Goal: Task Accomplishment & Management: Complete application form

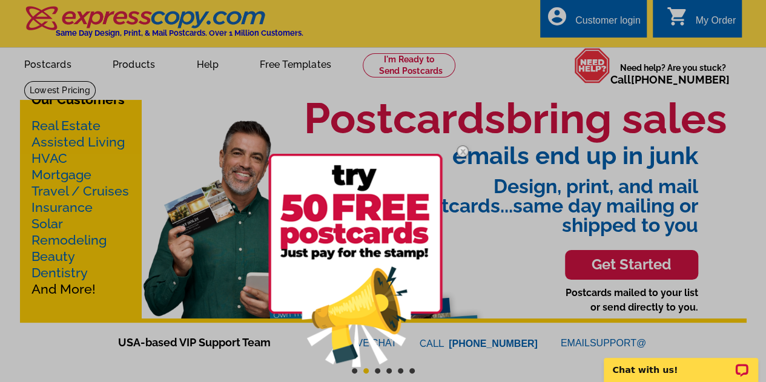
click at [593, 22] on div at bounding box center [383, 191] width 766 height 382
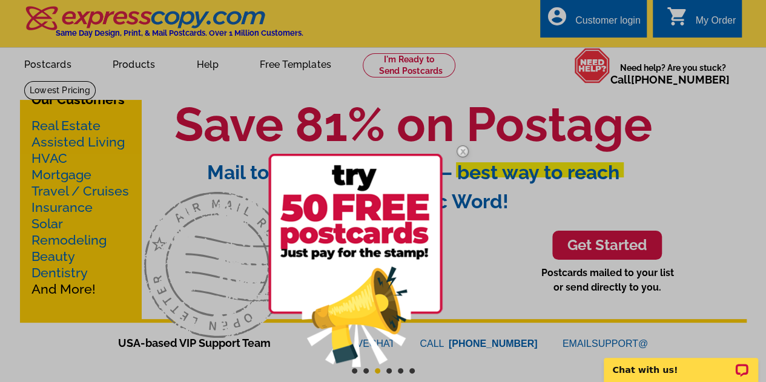
click at [463, 148] on img at bounding box center [462, 151] width 35 height 35
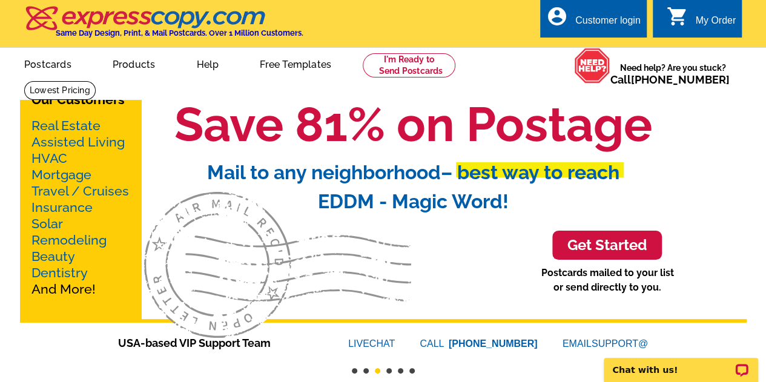
click at [604, 24] on div "Customer login" at bounding box center [607, 23] width 65 height 17
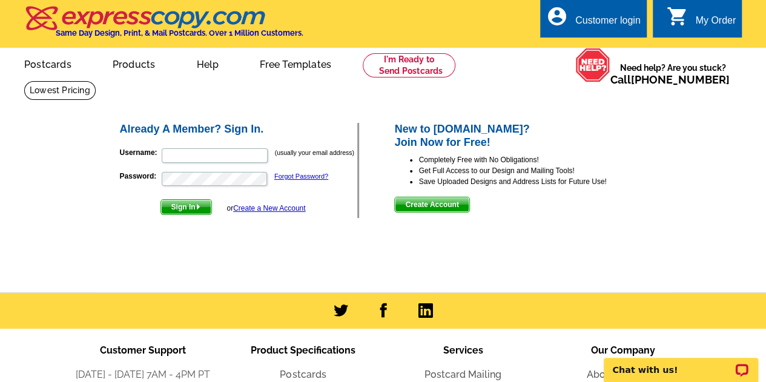
click at [252, 208] on link "Create a New Account" at bounding box center [269, 208] width 72 height 8
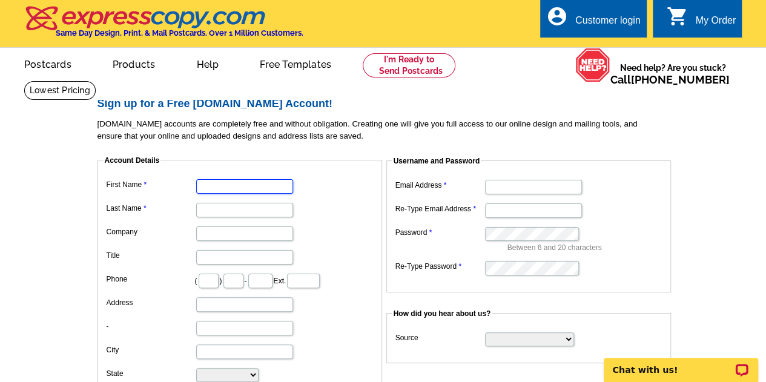
click at [261, 186] on input "First Name" at bounding box center [244, 186] width 97 height 15
type input "Toni"
type input "Sirtori"
type input "Hunt Real Estate ERA"
type input "518"
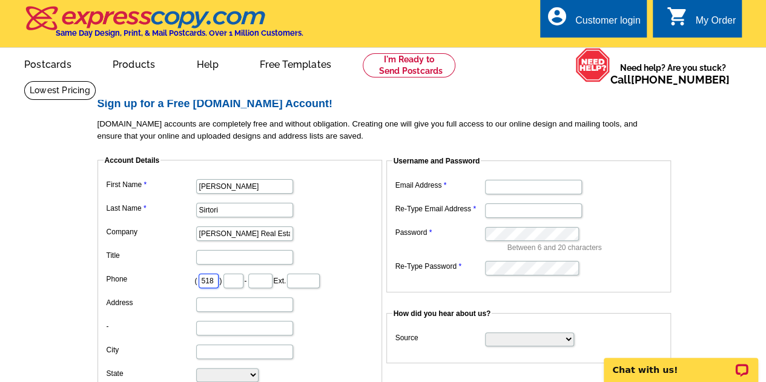
type input "428"
type input "4848"
type input "26 Chester Ct"
type input "Troy"
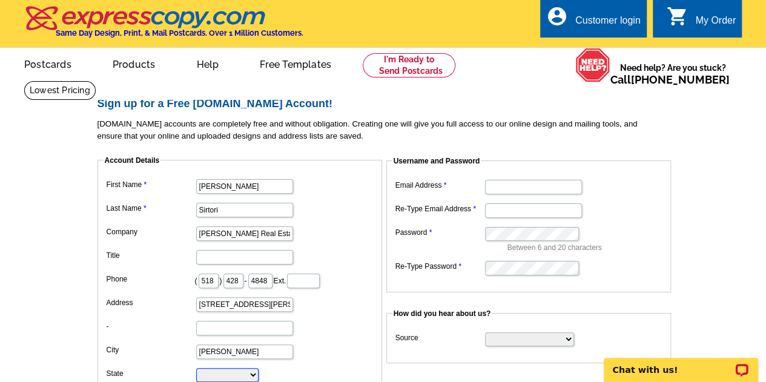
select select "NY"
type input "12182"
type input "sirtoritoni@gmail.com"
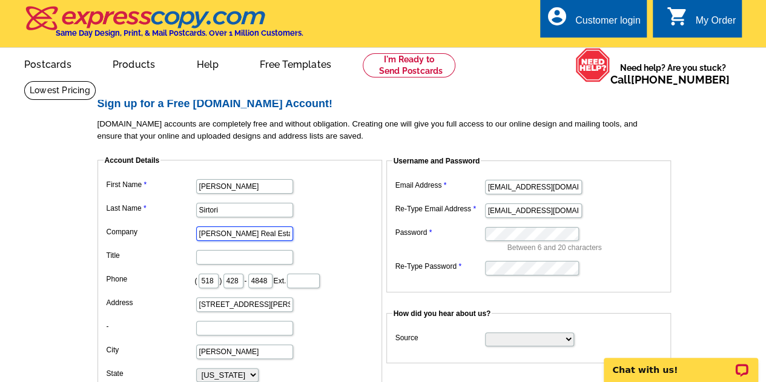
click at [271, 232] on input "Hunt Real Estate ERA" at bounding box center [244, 233] width 97 height 15
type input "H"
type input "FIND Real Estate"
click at [268, 257] on input "Title" at bounding box center [244, 257] width 97 height 15
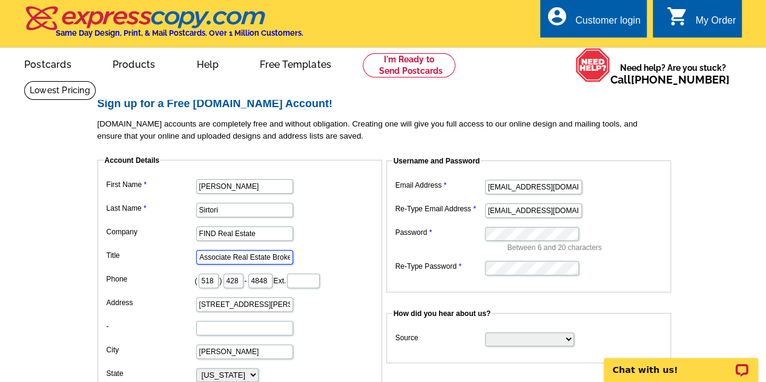
scroll to position [0, 36]
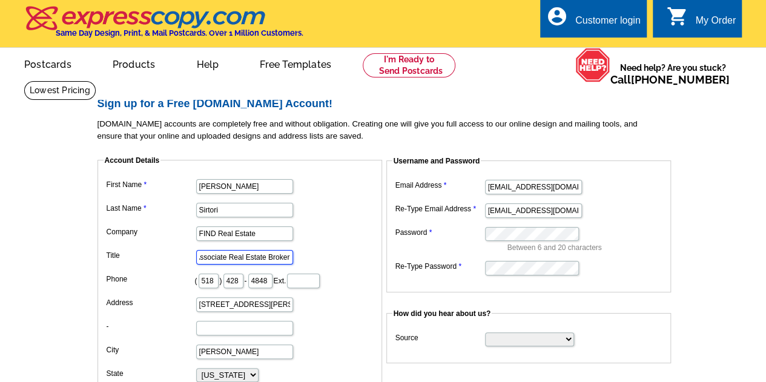
type input "Licensed Associate Real Estate Broker"
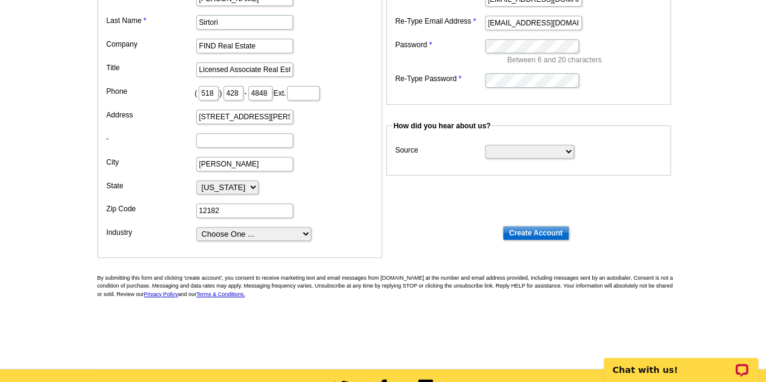
scroll to position [189, 0]
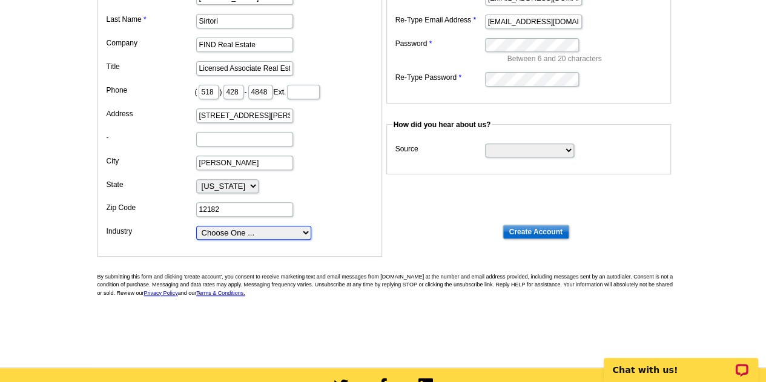
click at [307, 228] on select "Choose One ... Residential Real Estate Accounting Agriculture Architecture Arts…" at bounding box center [253, 233] width 115 height 14
select select "3"
click at [196, 226] on select "Choose One ... Residential Real Estate Accounting Agriculture Architecture Arts…" at bounding box center [253, 233] width 115 height 14
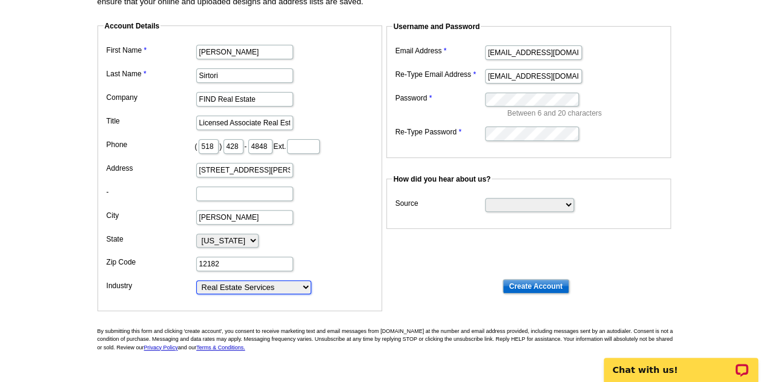
scroll to position [95, 0]
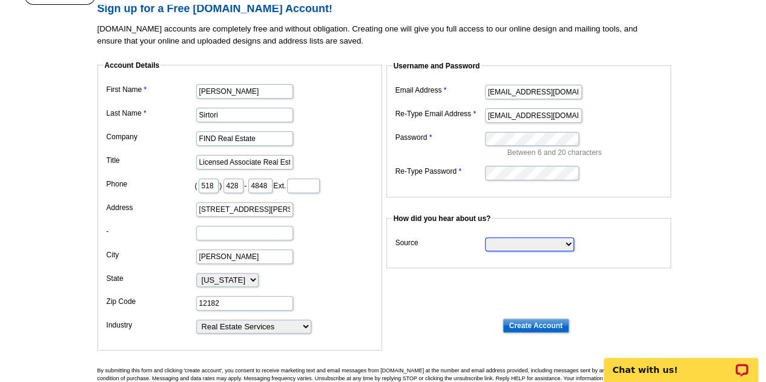
click at [532, 242] on select "Search Engine Television Ad Direct Mail Postcard Email Referred by a friend Oth…" at bounding box center [529, 244] width 89 height 14
select select "postcard"
click at [485, 237] on select "Search Engine Television Ad Direct Mail Postcard Email Referred by a friend Oth…" at bounding box center [529, 244] width 89 height 14
click at [536, 323] on input "Create Account" at bounding box center [535, 325] width 67 height 15
